Goal: Task Accomplishment & Management: Use online tool/utility

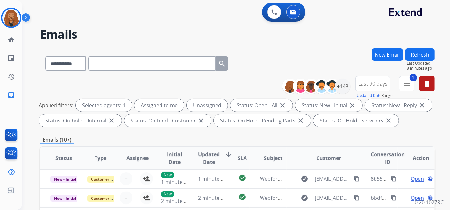
click at [0, 23] on html "**********" at bounding box center [225, 105] width 450 height 210
click at [13, 17] on img at bounding box center [11, 18] width 18 height 18
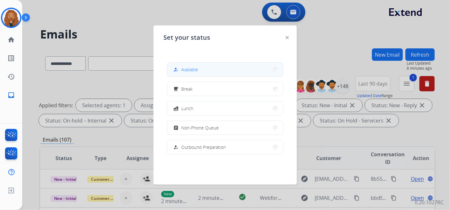
click at [199, 73] on button "how_to_reg Available" at bounding box center [225, 70] width 116 height 14
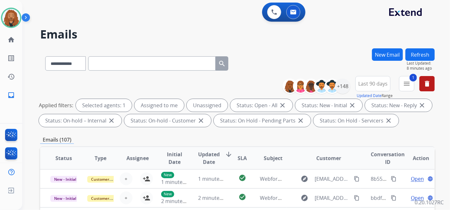
click at [211, 164] on span "Updated Date" at bounding box center [209, 158] width 22 height 15
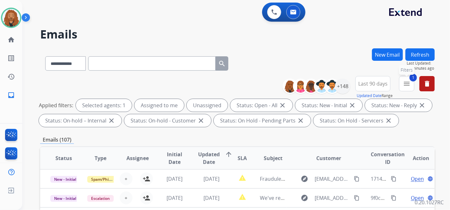
click at [410, 88] on button "1 menu Filters" at bounding box center [406, 83] width 15 height 15
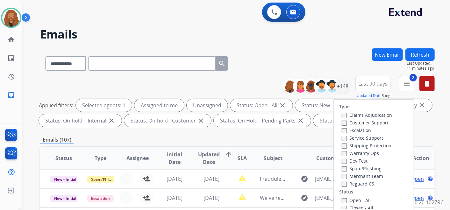
click at [344, 147] on label "Shipping Protection" at bounding box center [366, 146] width 50 height 6
click at [348, 124] on label "Customer Support" at bounding box center [364, 123] width 47 height 6
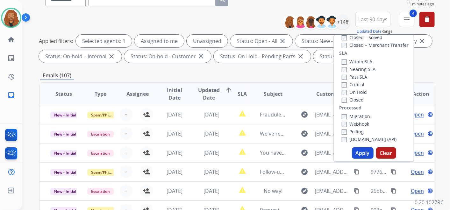
scroll to position [141, 0]
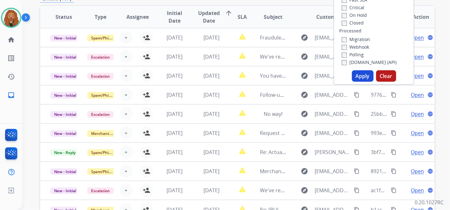
click at [363, 76] on button "Apply" at bounding box center [363, 75] width 22 height 11
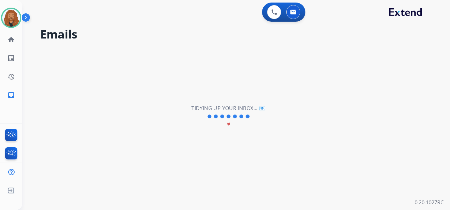
scroll to position [0, 0]
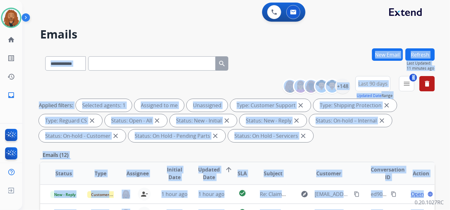
click at [341, 34] on h2 "Emails" at bounding box center [237, 34] width 394 height 13
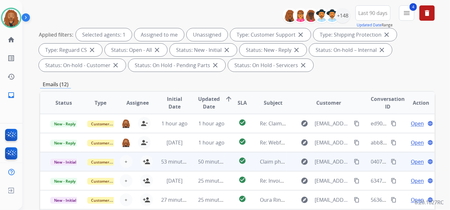
scroll to position [35, 0]
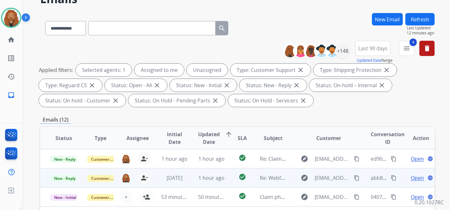
click at [413, 178] on span "Open" at bounding box center [417, 178] width 13 height 8
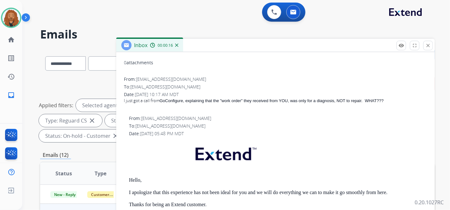
scroll to position [71, 0]
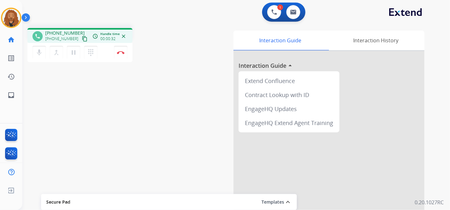
click at [82, 40] on mat-icon "content_copy" at bounding box center [85, 39] width 6 height 6
drag, startPoint x: 77, startPoint y: 38, endPoint x: 80, endPoint y: 35, distance: 4.1
click at [82, 38] on mat-icon "content_copy" at bounding box center [85, 39] width 6 height 6
click at [118, 54] on button "Disconnect" at bounding box center [120, 52] width 13 height 13
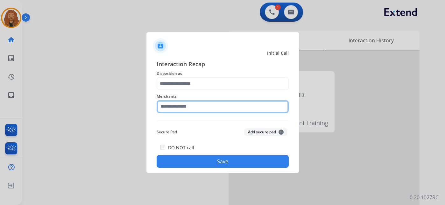
click at [227, 110] on input "text" at bounding box center [223, 106] width 132 height 13
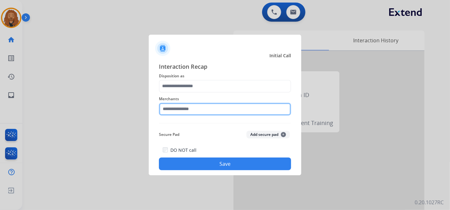
click at [192, 110] on input "text" at bounding box center [225, 109] width 132 height 13
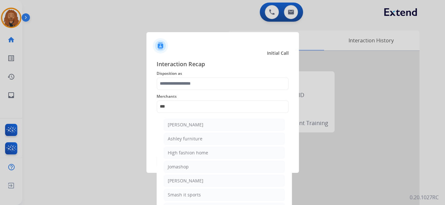
drag, startPoint x: 188, startPoint y: 137, endPoint x: 187, endPoint y: 133, distance: 4.3
click at [188, 137] on div "Ashley furniture" at bounding box center [185, 139] width 35 height 6
type input "**********"
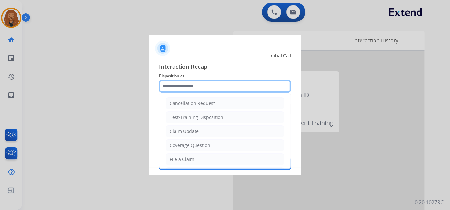
click at [180, 83] on input "text" at bounding box center [225, 86] width 132 height 13
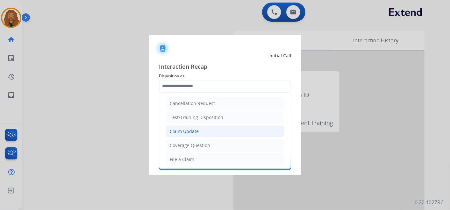
click at [184, 130] on div "Claim Update" at bounding box center [184, 131] width 29 height 6
type input "**********"
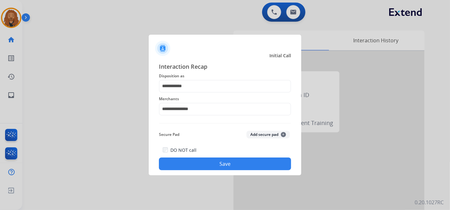
click at [206, 165] on button "Save" at bounding box center [225, 164] width 132 height 13
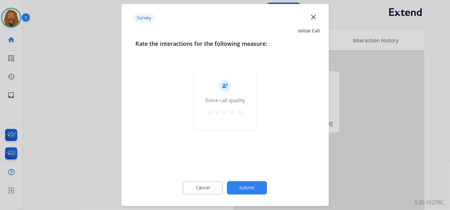
click at [239, 110] on mat-icon "star" at bounding box center [240, 113] width 8 height 8
click at [253, 176] on div "Cancel Submit" at bounding box center [224, 188] width 179 height 29
click at [252, 189] on button "Submit" at bounding box center [247, 187] width 40 height 13
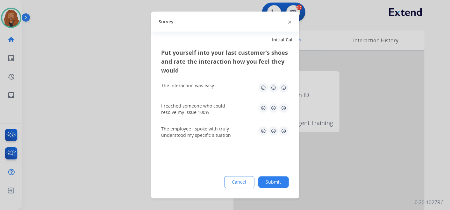
click at [284, 133] on img at bounding box center [283, 131] width 10 height 10
drag, startPoint x: 280, startPoint y: 108, endPoint x: 284, endPoint y: 100, distance: 8.7
click at [281, 108] on img at bounding box center [283, 108] width 10 height 10
drag, startPoint x: 283, startPoint y: 87, endPoint x: 254, endPoint y: 194, distance: 110.2
click at [283, 87] on img at bounding box center [283, 88] width 10 height 10
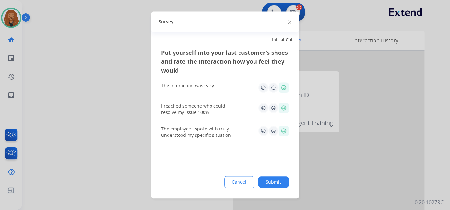
drag, startPoint x: 283, startPoint y: 183, endPoint x: 264, endPoint y: 201, distance: 25.9
click at [283, 184] on button "Submit" at bounding box center [273, 182] width 31 height 11
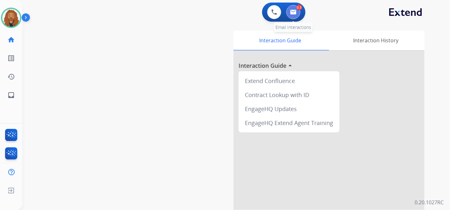
click at [295, 13] on img at bounding box center [293, 12] width 6 height 5
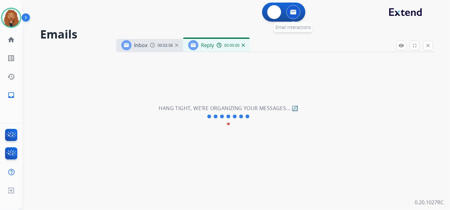
select select "**********"
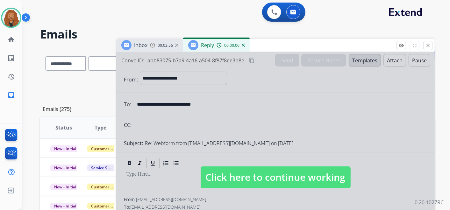
drag, startPoint x: 241, startPoint y: 180, endPoint x: 243, endPoint y: 177, distance: 4.1
click at [241, 180] on span "Click here to continue working" at bounding box center [276, 177] width 150 height 22
select select
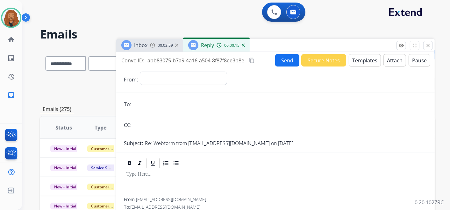
click at [243, 44] on img at bounding box center [243, 45] width 3 height 3
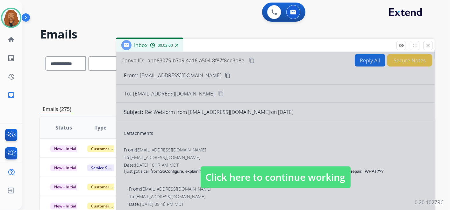
click at [277, 169] on span "Click here to continue working" at bounding box center [276, 177] width 150 height 22
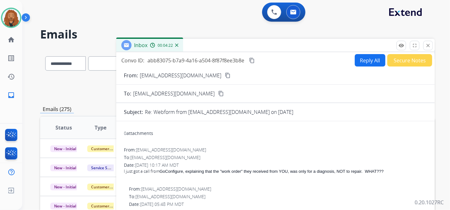
click at [357, 62] on button "Reply All" at bounding box center [370, 60] width 31 height 12
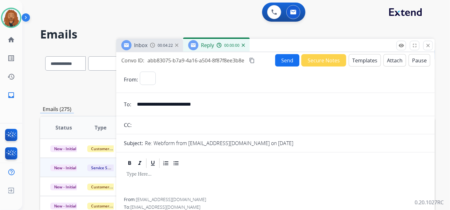
select select "**********"
click at [363, 62] on button "Templates" at bounding box center [365, 60] width 32 height 12
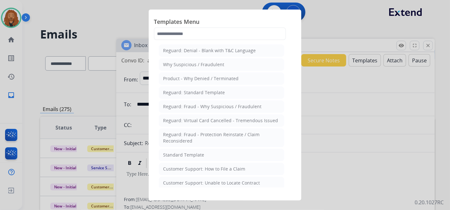
click at [194, 152] on div "Standard Template" at bounding box center [183, 155] width 41 height 6
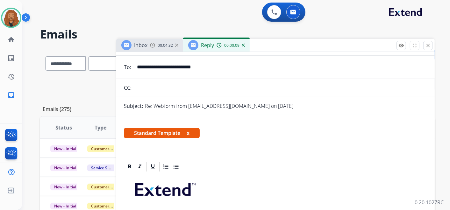
scroll to position [106, 0]
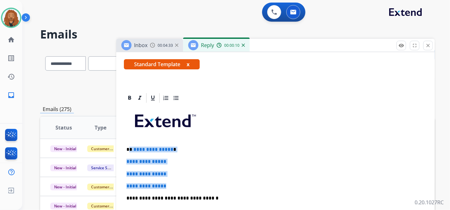
drag, startPoint x: 172, startPoint y: 184, endPoint x: 129, endPoint y: 141, distance: 60.8
click at [129, 141] on div "**********" at bounding box center [275, 213] width 303 height 219
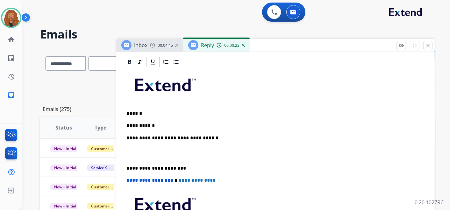
scroll to position [177, 0]
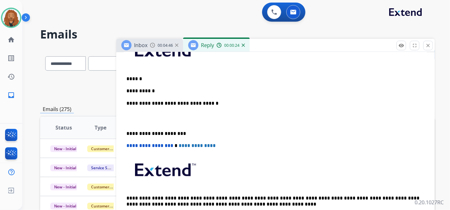
click at [149, 115] on p at bounding box center [275, 119] width 298 height 12
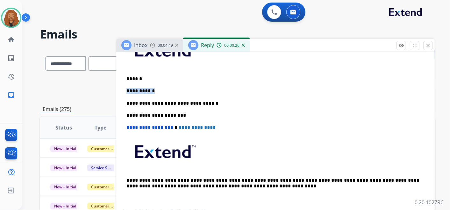
drag, startPoint x: 155, startPoint y: 89, endPoint x: 125, endPoint y: 86, distance: 30.4
click at [125, 86] on div "**********" at bounding box center [275, 121] width 303 height 176
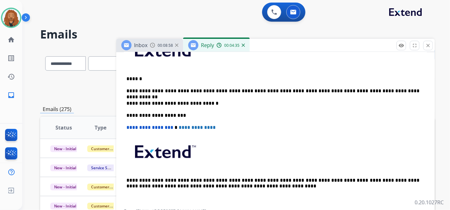
click at [130, 92] on p "**********" at bounding box center [272, 91] width 293 height 6
click at [395, 91] on p "**********" at bounding box center [272, 91] width 293 height 6
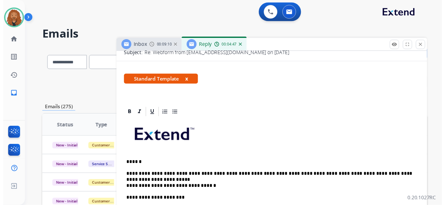
scroll to position [0, 0]
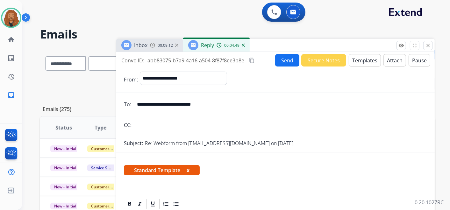
click at [282, 62] on button "Send" at bounding box center [287, 60] width 24 height 12
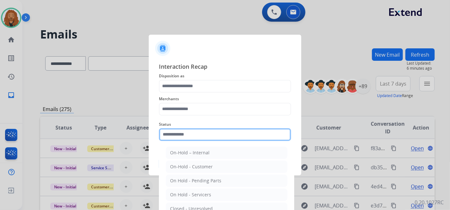
click at [174, 133] on input "text" at bounding box center [225, 134] width 132 height 13
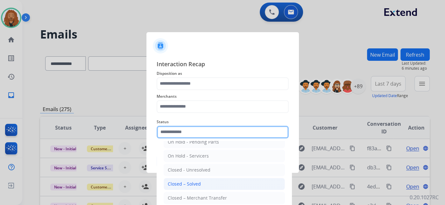
scroll to position [36, 0]
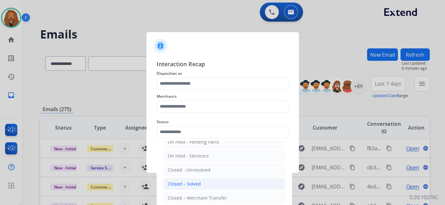
click at [185, 183] on div "Closed – Solved" at bounding box center [184, 184] width 33 height 6
type input "**********"
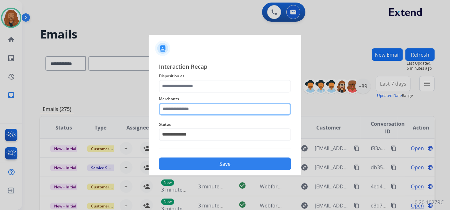
click at [205, 109] on input "text" at bounding box center [225, 109] width 132 height 13
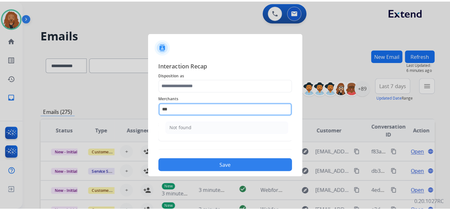
scroll to position [0, 0]
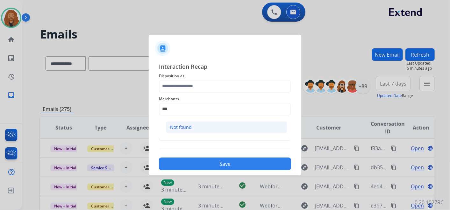
click at [195, 127] on li "Not found" at bounding box center [226, 127] width 121 height 12
type input "*********"
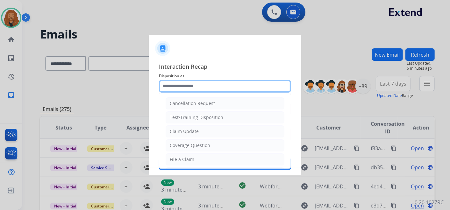
click at [198, 90] on input "text" at bounding box center [225, 86] width 132 height 13
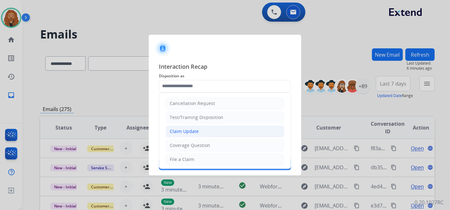
click at [170, 128] on div "Claim Update" at bounding box center [184, 131] width 29 height 6
type input "**********"
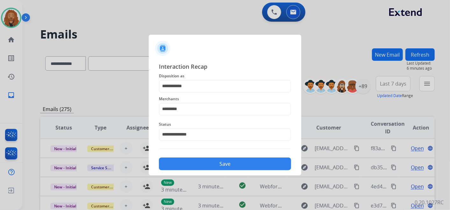
click at [190, 161] on button "Save" at bounding box center [225, 164] width 132 height 13
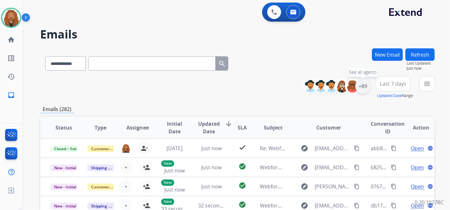
click at [364, 88] on div "+89" at bounding box center [362, 86] width 15 height 15
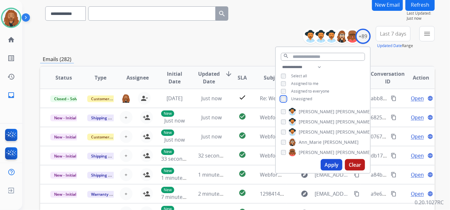
scroll to position [35, 0]
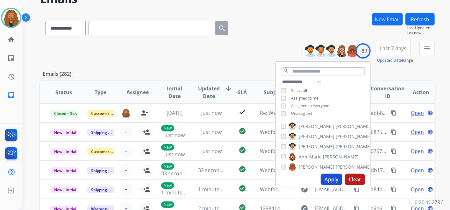
click at [404, 52] on button "Last 7 days" at bounding box center [393, 48] width 35 height 15
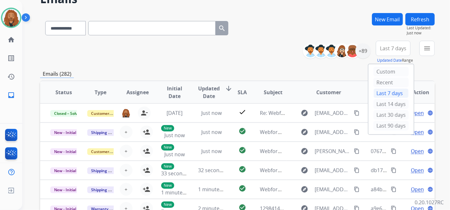
click at [395, 125] on div "Last 90 days" at bounding box center [390, 126] width 35 height 10
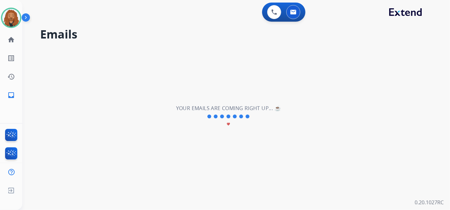
scroll to position [0, 0]
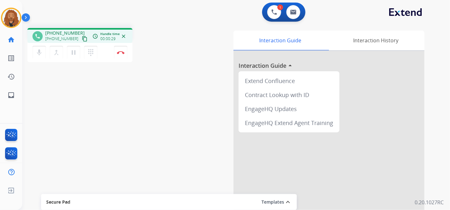
click at [82, 36] on mat-icon "content_copy" at bounding box center [85, 39] width 6 height 6
click at [121, 49] on button "Disconnect" at bounding box center [120, 52] width 13 height 13
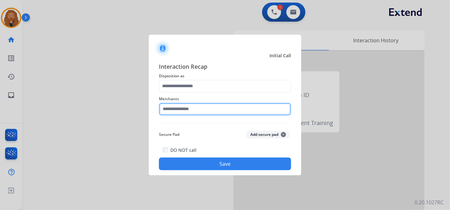
click at [215, 104] on input "text" at bounding box center [225, 109] width 132 height 13
type input "***"
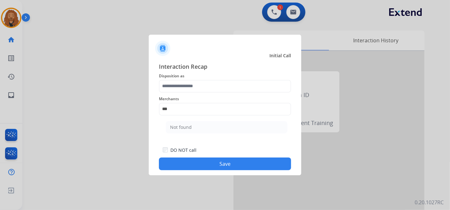
click at [183, 162] on button "Save" at bounding box center [225, 164] width 132 height 13
drag, startPoint x: 189, startPoint y: 126, endPoint x: 188, endPoint y: 108, distance: 17.5
click at [188, 126] on div "Interaction Recap Disposition as Please select a Disposition Merchants *** Secu…" at bounding box center [225, 116] width 132 height 109
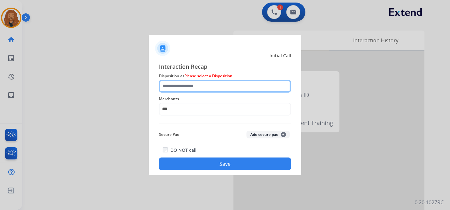
click at [190, 86] on input "text" at bounding box center [225, 86] width 132 height 13
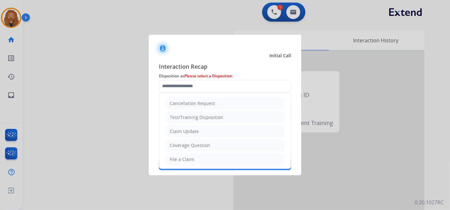
click at [191, 153] on li "File a Claim" at bounding box center [224, 159] width 119 height 12
type input "**********"
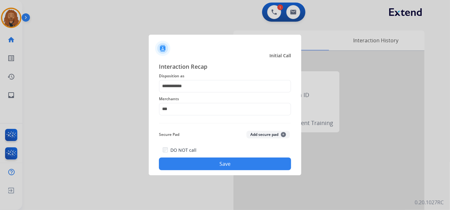
click at [188, 161] on button "Save" at bounding box center [225, 164] width 132 height 13
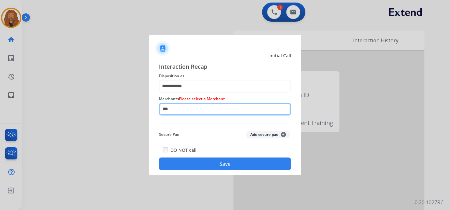
click at [190, 105] on input "***" at bounding box center [225, 109] width 132 height 13
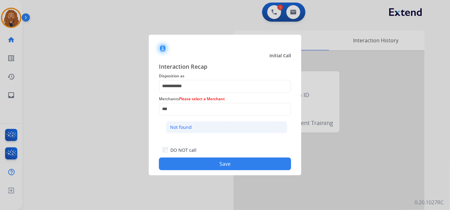
click at [187, 130] on div "Not found" at bounding box center [181, 127] width 22 height 6
type input "*********"
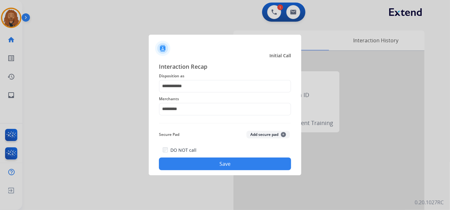
click at [189, 159] on button "Save" at bounding box center [225, 164] width 132 height 13
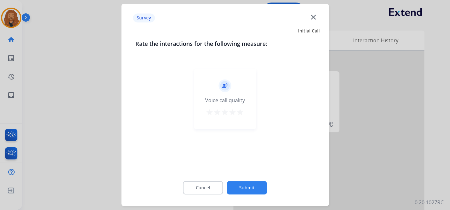
click at [244, 112] on div "record_voice_over Voice call quality star star star star star" at bounding box center [225, 99] width 62 height 60
click at [238, 116] on mat-icon "star" at bounding box center [240, 113] width 8 height 8
click at [247, 181] on div "Cancel Submit" at bounding box center [224, 188] width 179 height 29
click at [255, 189] on button "Submit" at bounding box center [247, 187] width 40 height 13
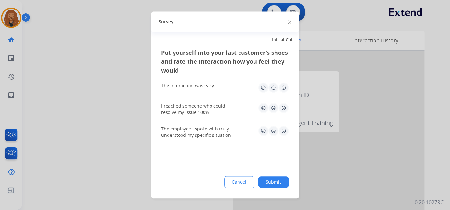
drag, startPoint x: 285, startPoint y: 134, endPoint x: 283, endPoint y: 115, distance: 18.9
click at [285, 134] on img at bounding box center [283, 131] width 10 height 10
drag, startPoint x: 283, startPoint y: 110, endPoint x: 283, endPoint y: 105, distance: 5.4
click at [283, 110] on img at bounding box center [283, 108] width 10 height 10
click at [287, 89] on img at bounding box center [283, 88] width 10 height 10
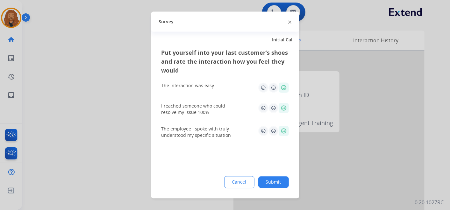
click at [275, 181] on button "Submit" at bounding box center [273, 182] width 31 height 11
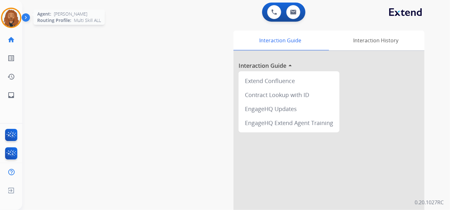
click at [5, 21] on img at bounding box center [11, 18] width 18 height 18
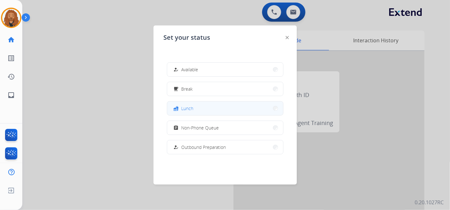
click at [191, 108] on span "Lunch" at bounding box center [187, 108] width 12 height 7
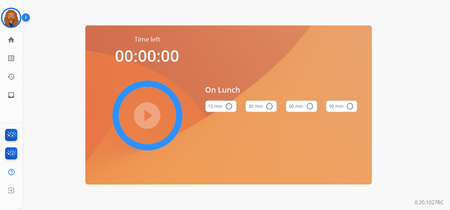
click at [294, 106] on button "60 min radio_button_unchecked" at bounding box center [301, 106] width 31 height 11
click at [144, 112] on mat-icon "play_circle_filled" at bounding box center [148, 116] width 8 height 8
